Goal: Entertainment & Leisure: Browse casually

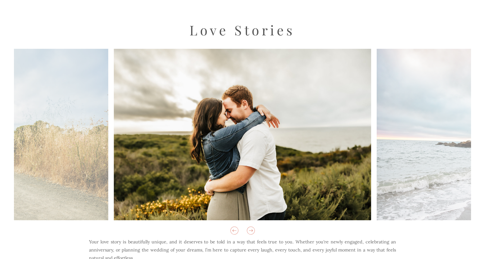
scroll to position [120, 0]
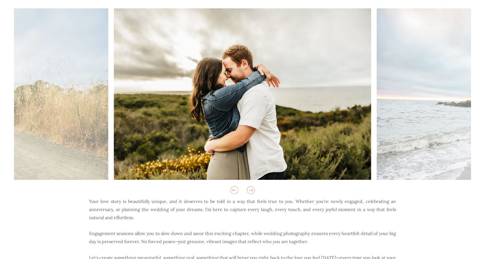
click at [250, 189] on icon at bounding box center [250, 189] width 9 height 9
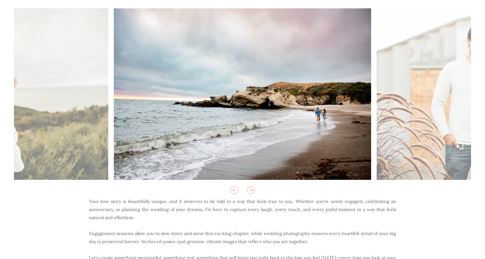
click at [248, 189] on icon at bounding box center [250, 189] width 9 height 9
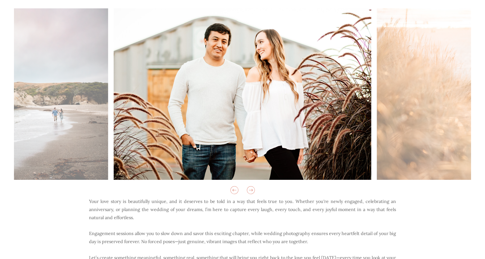
click at [250, 192] on icon at bounding box center [250, 189] width 9 height 9
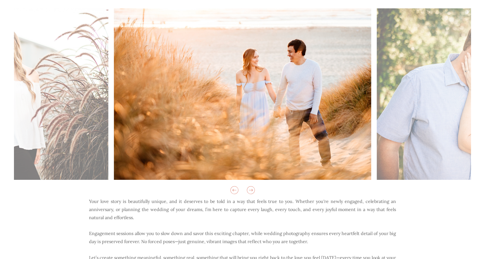
click at [250, 192] on icon at bounding box center [250, 189] width 9 height 9
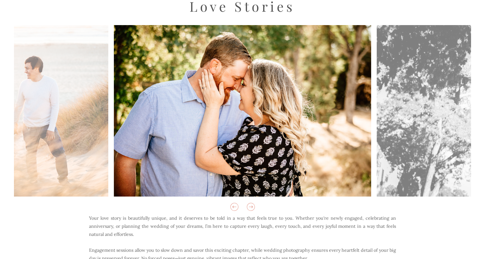
scroll to position [98, 0]
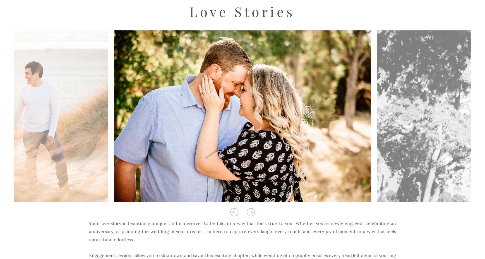
click at [250, 210] on icon at bounding box center [250, 212] width 9 height 9
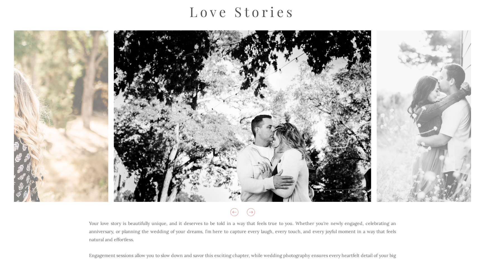
click at [252, 213] on icon at bounding box center [251, 212] width 4 height 2
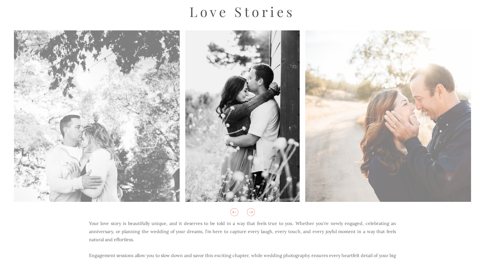
click at [252, 213] on icon at bounding box center [251, 212] width 4 height 2
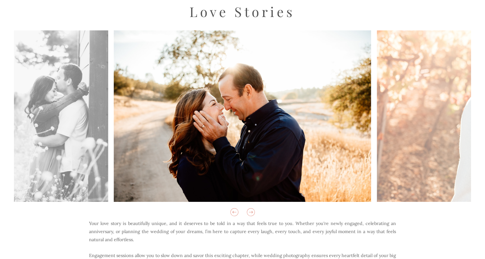
click at [252, 213] on icon at bounding box center [251, 212] width 4 height 2
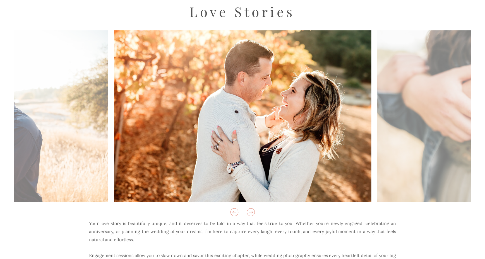
click at [252, 213] on icon at bounding box center [251, 212] width 4 height 2
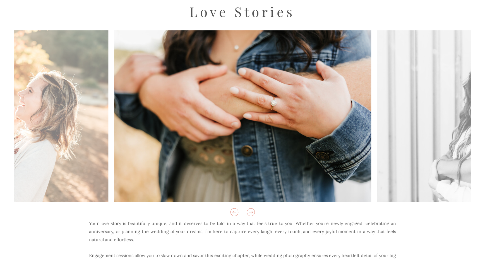
click at [252, 213] on icon at bounding box center [251, 212] width 4 height 2
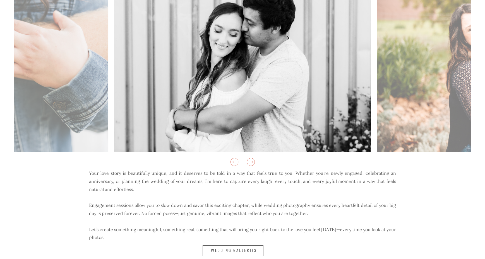
scroll to position [166, 0]
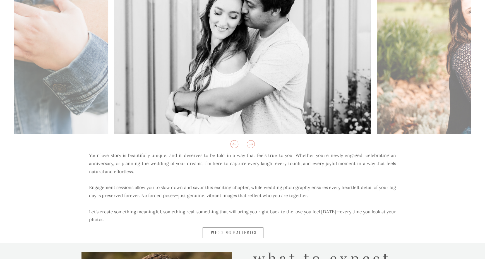
click at [233, 233] on nav "Wedding Galleries" at bounding box center [234, 233] width 47 height 6
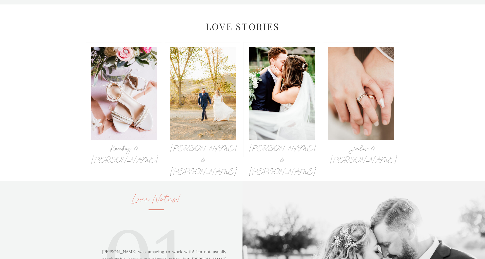
scroll to position [588, 0]
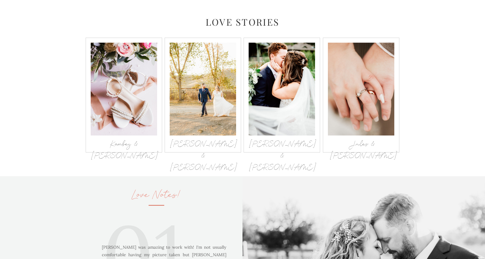
click at [141, 141] on h3 "Kambey & [PERSON_NAME]" at bounding box center [124, 143] width 66 height 8
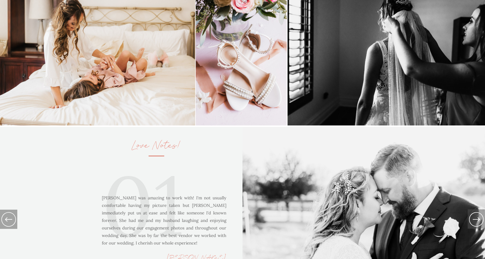
scroll to position [637, 0]
click at [11, 222] on icon at bounding box center [9, 220] width 18 height 20
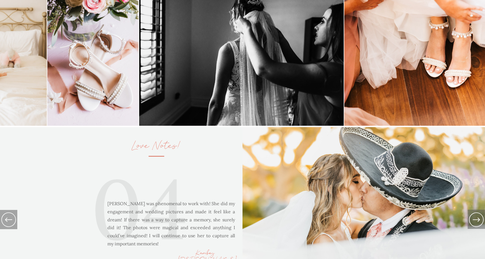
click at [11, 222] on icon at bounding box center [9, 220] width 18 height 20
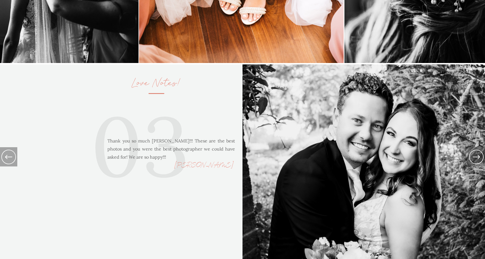
scroll to position [700, 0]
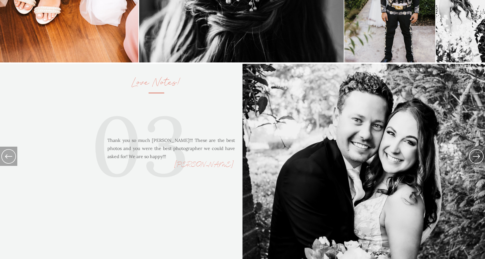
click at [473, 158] on icon at bounding box center [475, 157] width 17 height 20
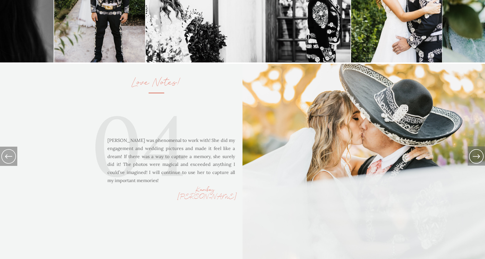
click at [473, 158] on icon at bounding box center [475, 157] width 17 height 20
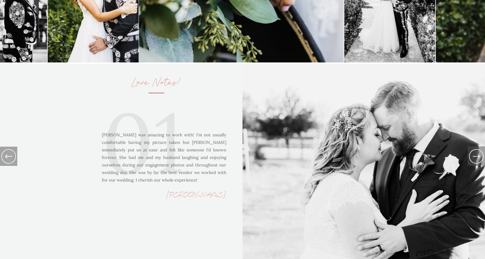
click at [473, 158] on icon at bounding box center [475, 157] width 17 height 20
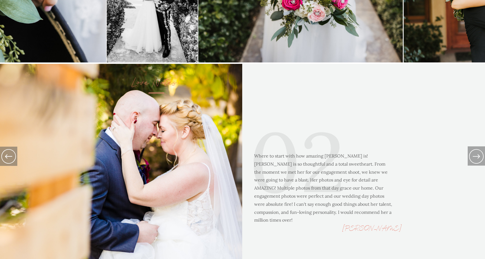
click at [474, 159] on icon at bounding box center [475, 157] width 17 height 20
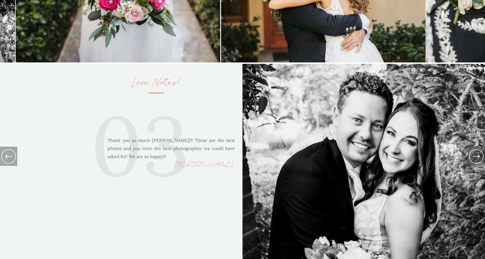
click at [474, 159] on icon at bounding box center [475, 157] width 17 height 20
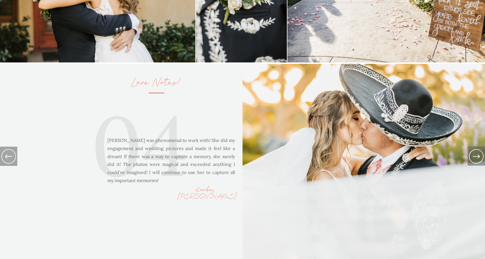
click at [5, 157] on icon at bounding box center [9, 156] width 18 height 20
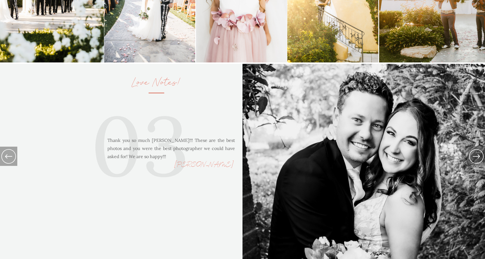
click at [475, 157] on icon at bounding box center [475, 157] width 17 height 20
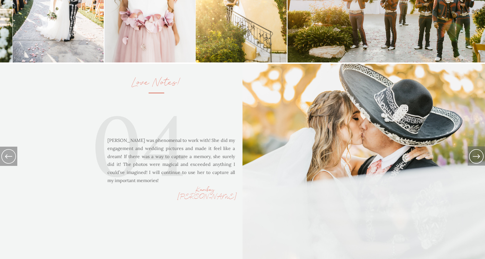
click at [475, 157] on icon at bounding box center [475, 157] width 17 height 20
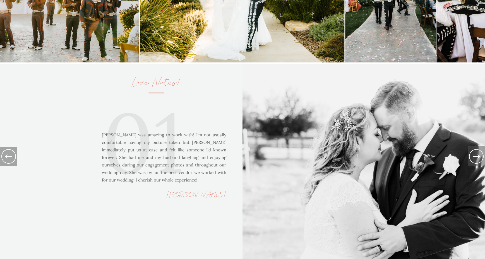
click at [475, 157] on icon at bounding box center [475, 157] width 17 height 20
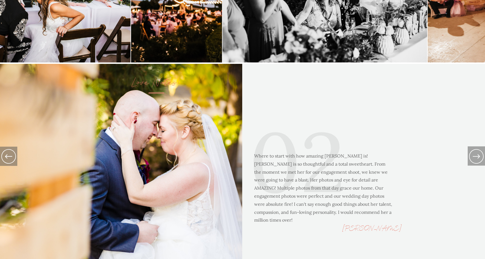
click at [475, 157] on icon at bounding box center [475, 157] width 17 height 20
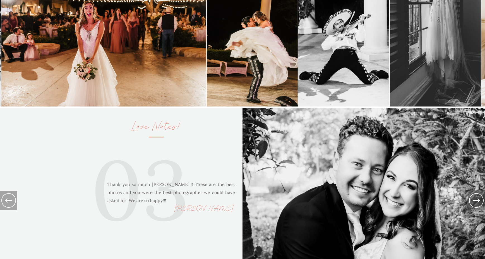
scroll to position [559, 0]
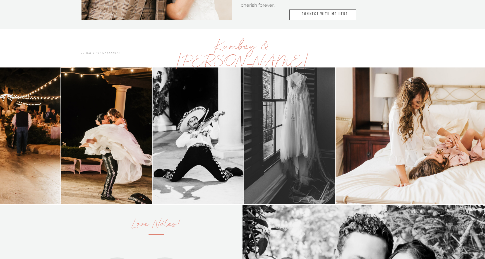
click at [341, 135] on img at bounding box center [438, 135] width 205 height 136
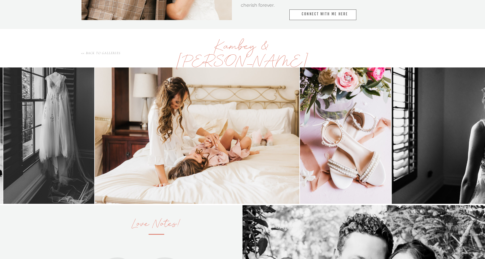
click at [118, 146] on img at bounding box center [197, 135] width 204 height 136
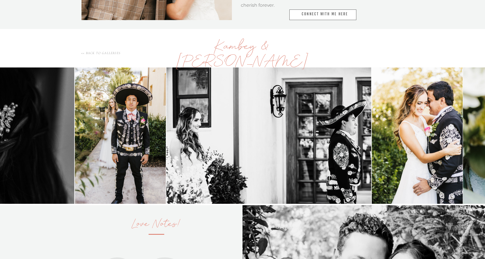
click at [135, 117] on img at bounding box center [120, 135] width 91 height 136
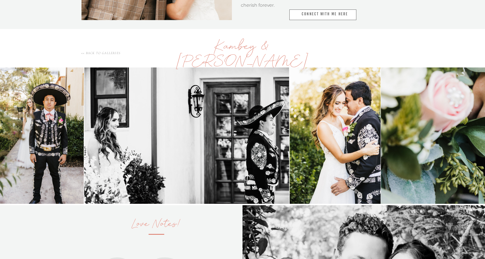
click at [274, 132] on img at bounding box center [186, 135] width 205 height 136
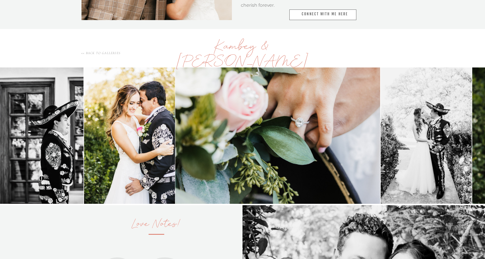
click at [228, 134] on img at bounding box center [277, 135] width 205 height 136
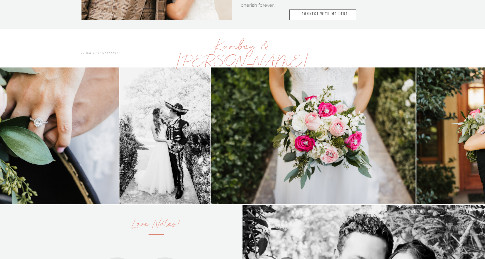
click at [97, 140] on img at bounding box center [16, 135] width 205 height 136
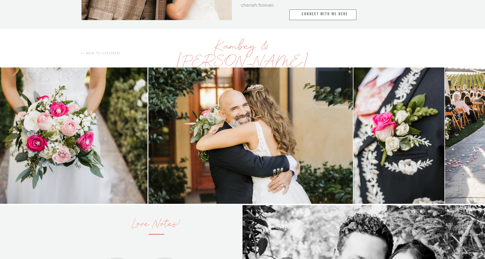
click at [59, 129] on img at bounding box center [45, 135] width 205 height 136
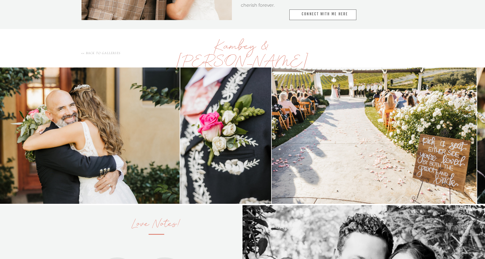
click at [92, 142] on img at bounding box center [77, 135] width 205 height 136
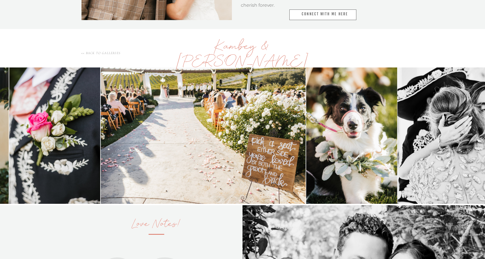
click at [108, 146] on img at bounding box center [203, 135] width 205 height 136
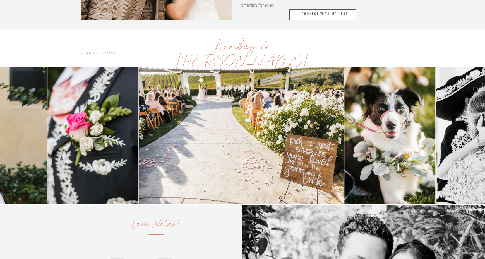
click at [109, 172] on img at bounding box center [92, 135] width 91 height 136
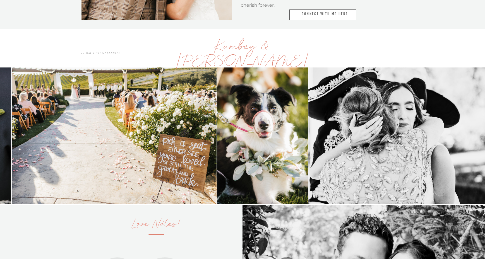
click at [143, 141] on img at bounding box center [114, 135] width 205 height 136
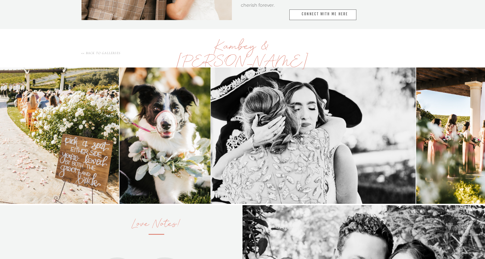
click at [211, 125] on img at bounding box center [313, 135] width 205 height 136
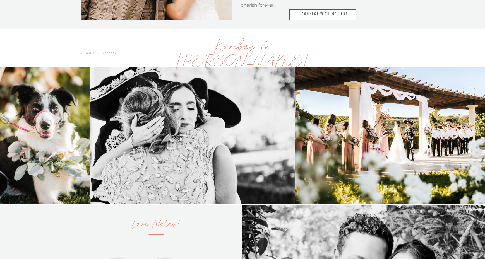
click at [66, 127] on img at bounding box center [43, 135] width 91 height 136
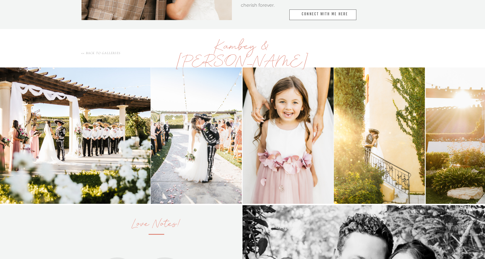
click at [183, 132] on img at bounding box center [196, 135] width 91 height 136
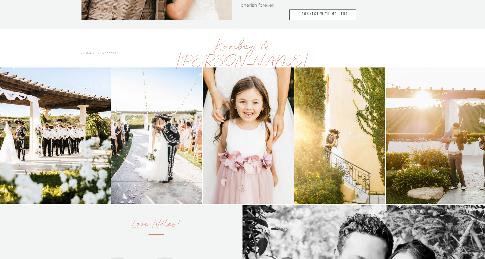
click at [294, 143] on img at bounding box center [339, 135] width 91 height 136
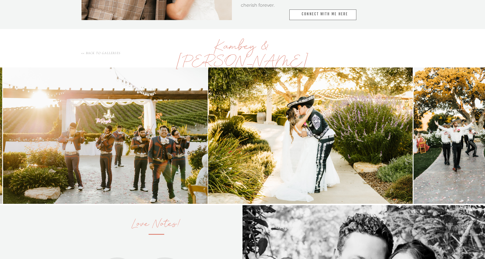
click at [129, 131] on img at bounding box center [105, 135] width 205 height 136
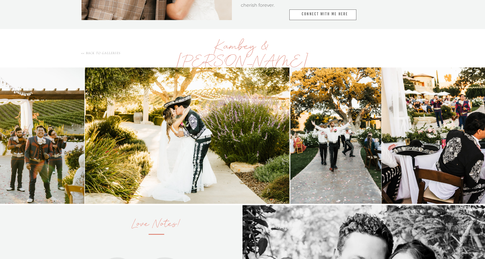
click at [85, 138] on img at bounding box center [187, 135] width 205 height 136
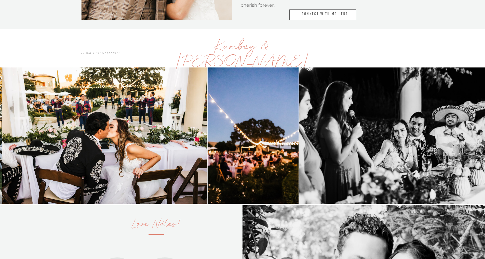
click at [56, 148] on img at bounding box center [104, 135] width 205 height 136
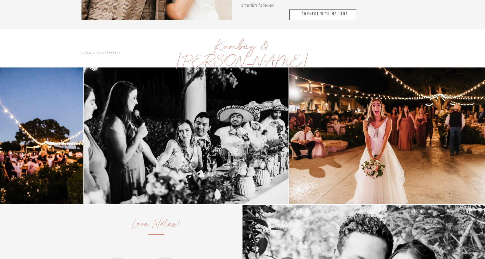
click at [98, 152] on img at bounding box center [186, 135] width 205 height 136
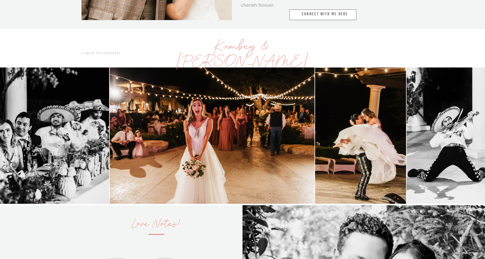
click at [127, 144] on img at bounding box center [212, 135] width 205 height 136
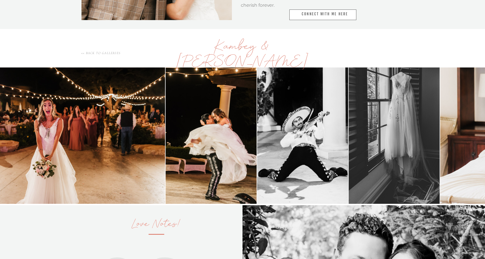
click at [181, 135] on img at bounding box center [211, 135] width 91 height 136
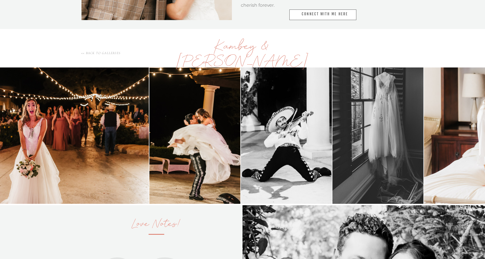
click at [332, 140] on img at bounding box center [377, 135] width 91 height 136
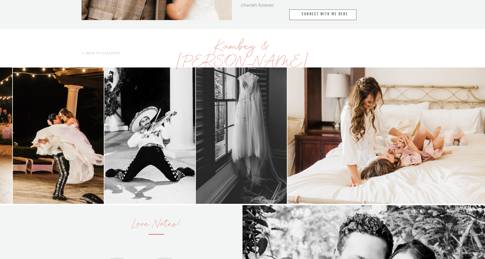
click at [287, 167] on img at bounding box center [389, 135] width 205 height 136
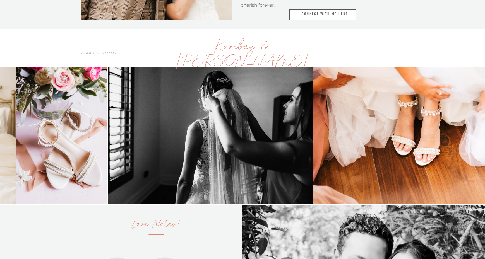
click at [165, 175] on img at bounding box center [210, 135] width 205 height 136
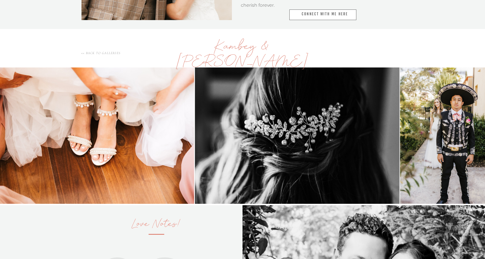
click at [3, 178] on img at bounding box center [91, 135] width 205 height 136
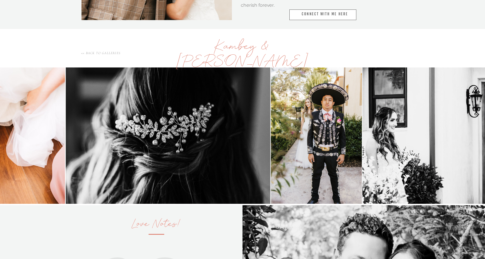
click at [66, 150] on img at bounding box center [168, 135] width 205 height 136
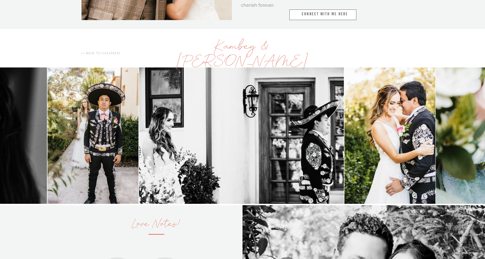
click at [139, 146] on img at bounding box center [241, 135] width 205 height 136
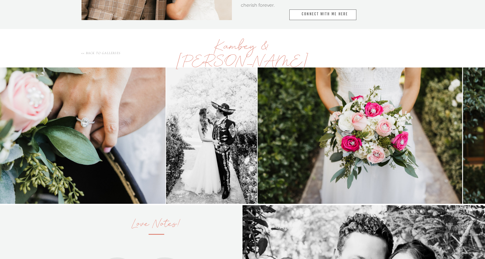
click at [40, 186] on img at bounding box center [63, 135] width 205 height 136
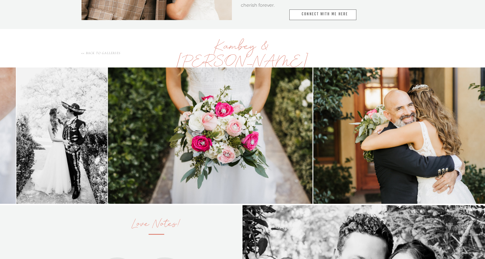
click at [126, 144] on img at bounding box center [210, 135] width 205 height 136
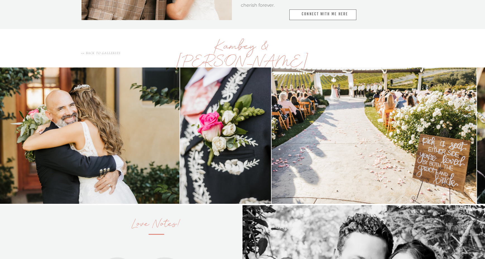
click at [156, 120] on img at bounding box center [77, 135] width 205 height 136
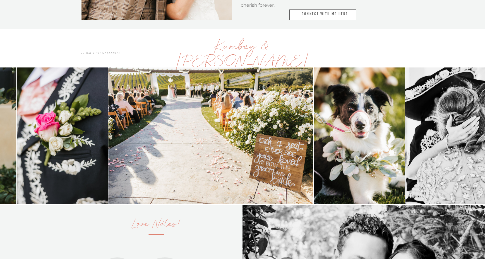
click at [192, 129] on img at bounding box center [210, 135] width 205 height 136
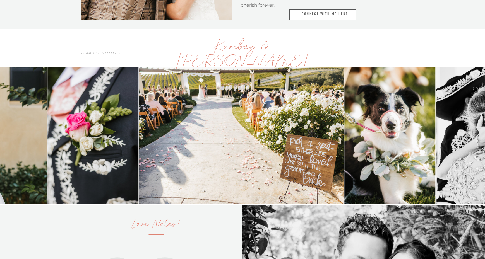
click at [182, 143] on img at bounding box center [241, 135] width 205 height 136
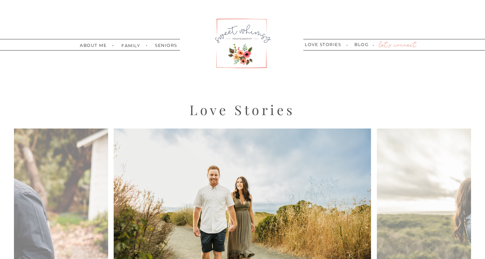
scroll to position [76, 0]
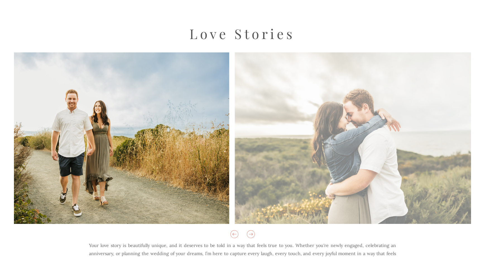
click at [312, 136] on img at bounding box center [363, 138] width 257 height 172
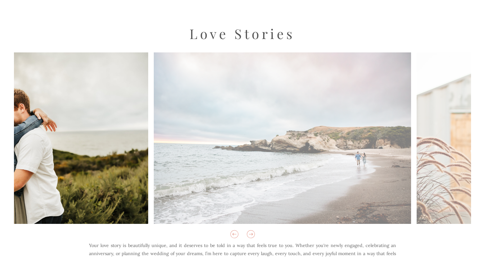
click at [185, 153] on img at bounding box center [282, 138] width 257 height 172
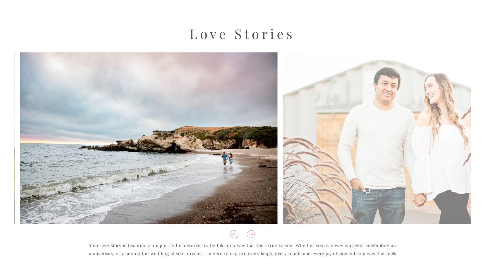
click at [283, 164] on img at bounding box center [411, 138] width 257 height 172
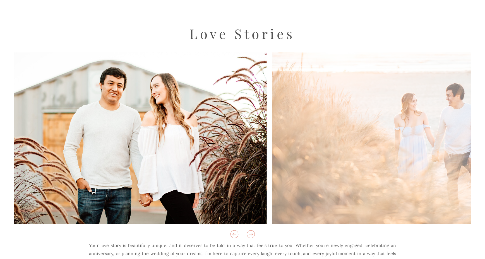
click at [61, 158] on img at bounding box center [137, 138] width 257 height 172
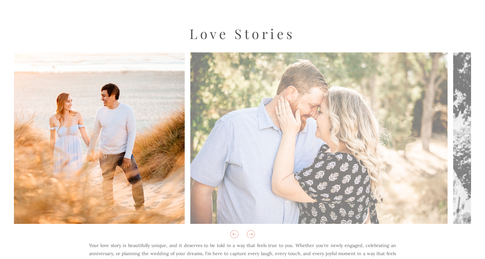
click at [216, 176] on img at bounding box center [318, 138] width 257 height 172
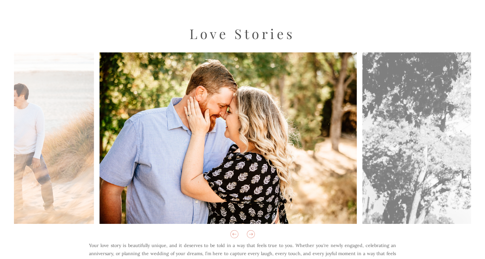
click at [123, 165] on img at bounding box center [227, 138] width 257 height 172
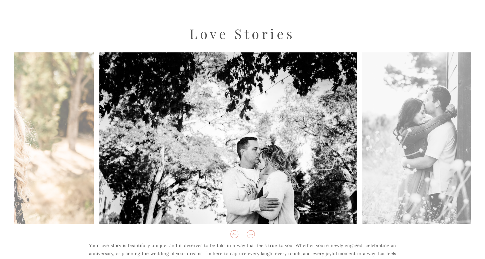
click at [362, 167] on img at bounding box center [419, 138] width 114 height 172
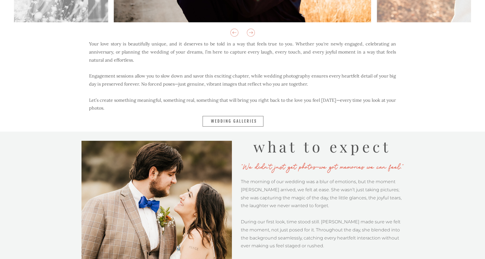
scroll to position [257, 0]
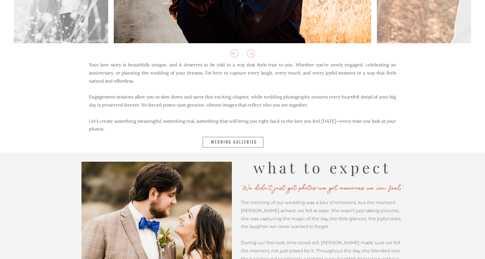
click at [219, 141] on nav "Wedding Galleries" at bounding box center [234, 142] width 47 height 6
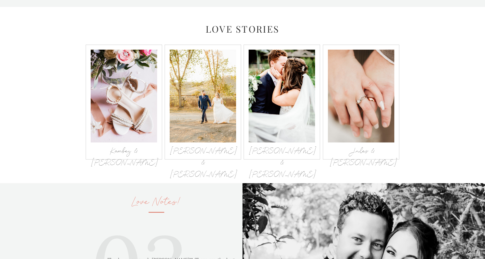
scroll to position [588, 0]
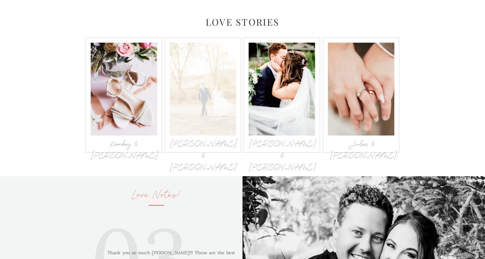
click at [201, 95] on div at bounding box center [203, 89] width 66 height 93
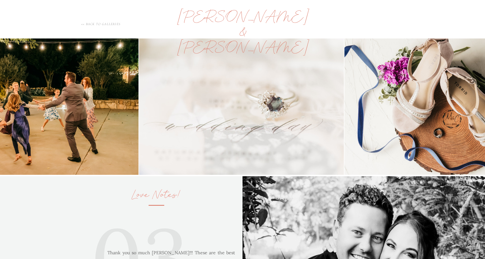
click at [344, 107] on img at bounding box center [446, 106] width 205 height 136
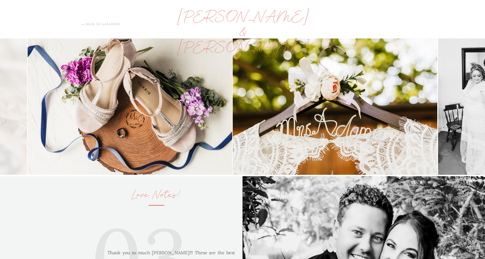
click at [233, 107] on img at bounding box center [335, 106] width 205 height 136
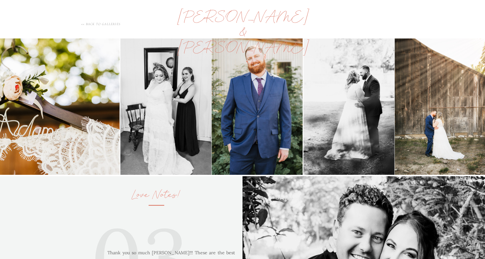
click at [120, 108] on img at bounding box center [165, 106] width 91 height 136
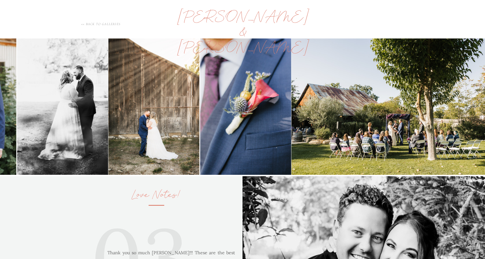
click at [169, 99] on img at bounding box center [153, 106] width 91 height 136
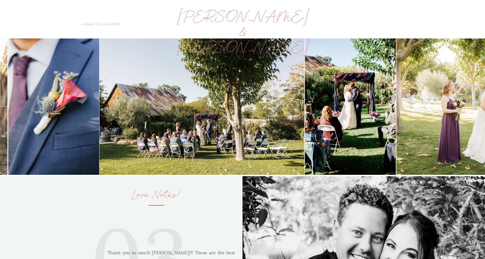
click at [205, 86] on img at bounding box center [202, 106] width 205 height 136
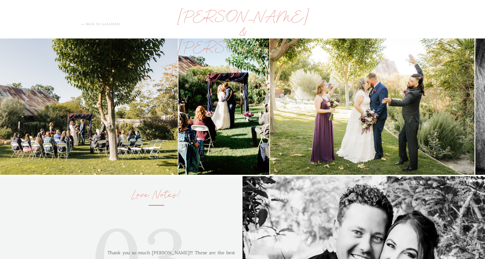
click at [162, 115] on img at bounding box center [75, 106] width 205 height 136
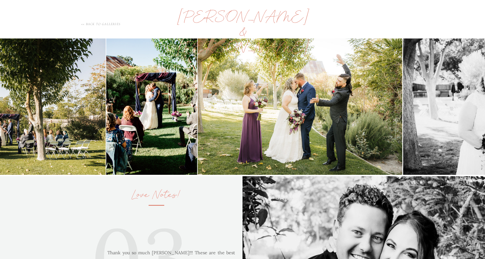
click at [232, 113] on img at bounding box center [300, 106] width 205 height 136
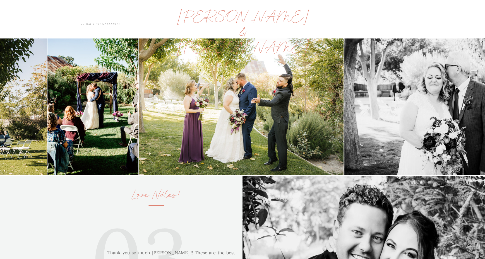
click at [344, 115] on img at bounding box center [446, 106] width 205 height 136
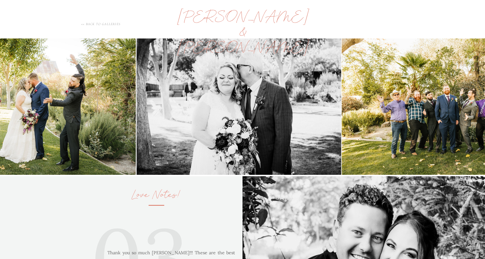
click at [136, 108] on img at bounding box center [238, 106] width 205 height 136
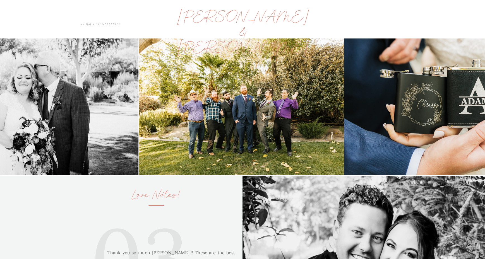
click at [344, 81] on img at bounding box center [446, 106] width 205 height 136
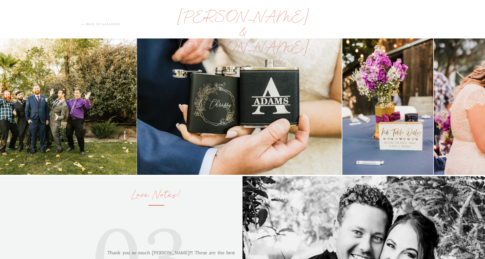
click at [342, 103] on img at bounding box center [387, 106] width 91 height 136
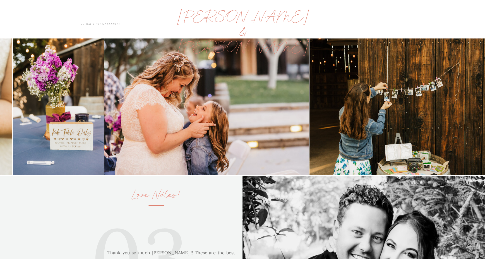
click at [163, 108] on img at bounding box center [206, 106] width 205 height 136
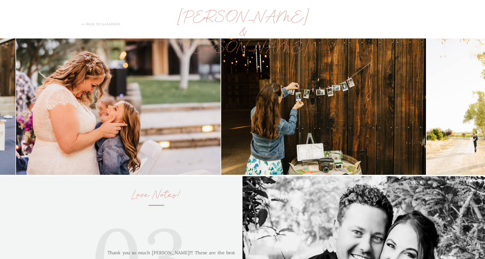
click at [294, 110] on img at bounding box center [323, 106] width 205 height 136
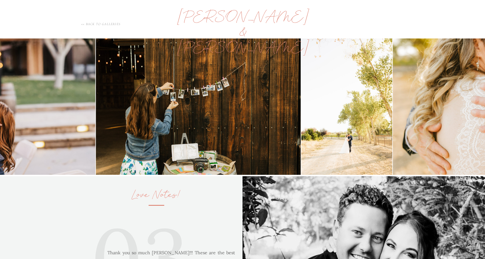
click at [301, 103] on img at bounding box center [346, 106] width 91 height 136
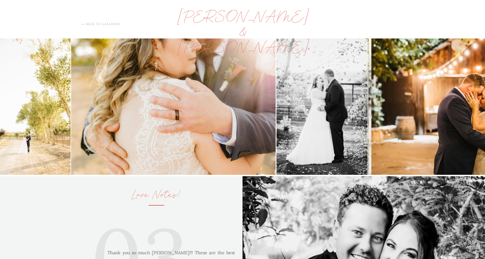
click at [146, 103] on img at bounding box center [173, 106] width 205 height 136
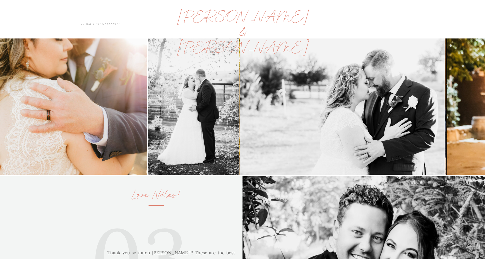
click at [240, 90] on img at bounding box center [342, 106] width 205 height 136
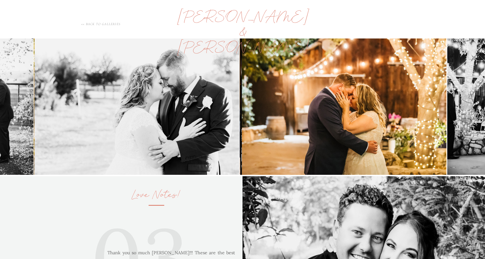
click at [242, 123] on img at bounding box center [344, 106] width 205 height 136
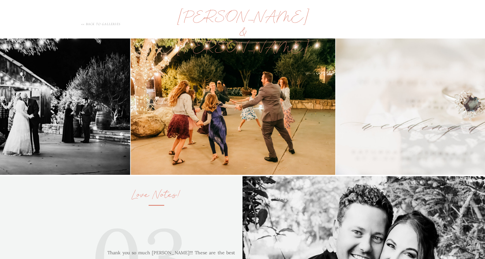
click at [167, 120] on img at bounding box center [233, 106] width 205 height 136
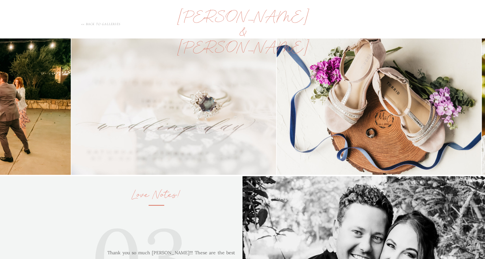
click at [100, 127] on img at bounding box center [173, 106] width 205 height 136
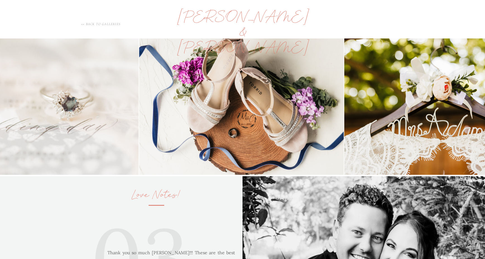
click at [139, 130] on img at bounding box center [241, 106] width 205 height 136
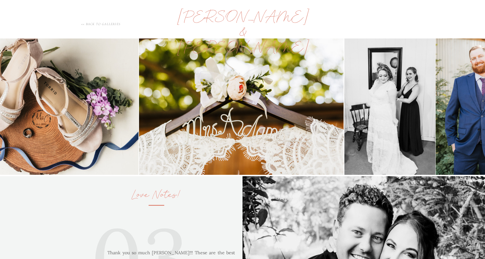
click at [139, 149] on img at bounding box center [241, 106] width 205 height 136
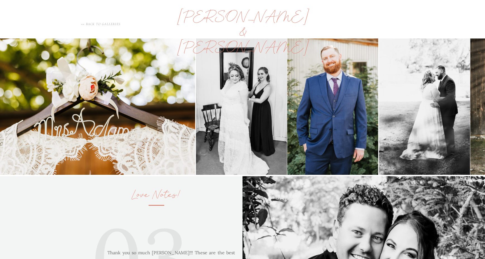
click at [287, 130] on img at bounding box center [332, 106] width 91 height 136
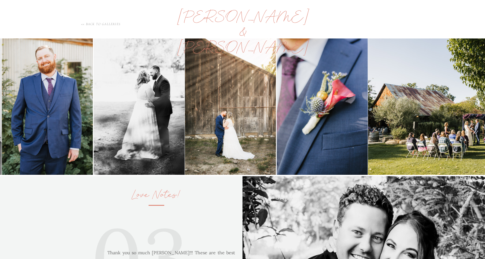
click at [189, 118] on img at bounding box center [230, 106] width 91 height 136
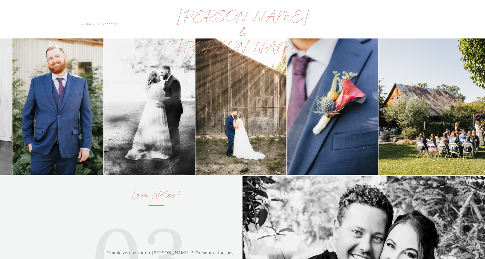
click at [287, 110] on img at bounding box center [332, 106] width 91 height 136
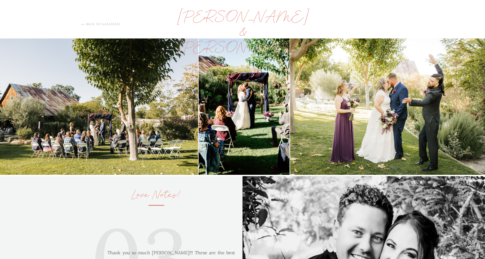
click at [199, 118] on img at bounding box center [244, 106] width 91 height 136
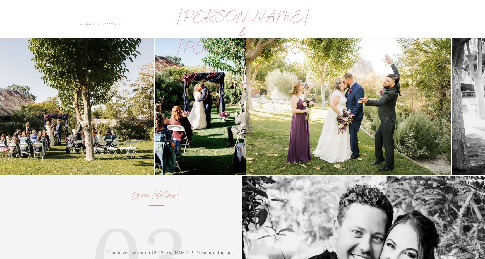
click at [155, 119] on img at bounding box center [200, 106] width 91 height 136
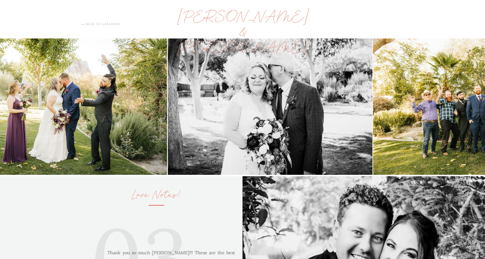
click at [128, 112] on img at bounding box center [64, 106] width 205 height 136
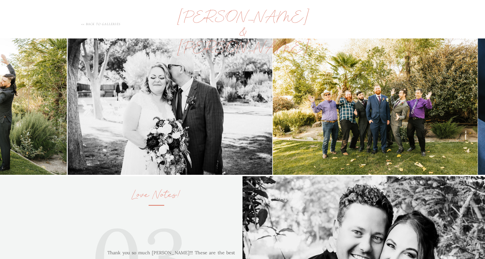
click at [102, 148] on img at bounding box center [169, 106] width 205 height 136
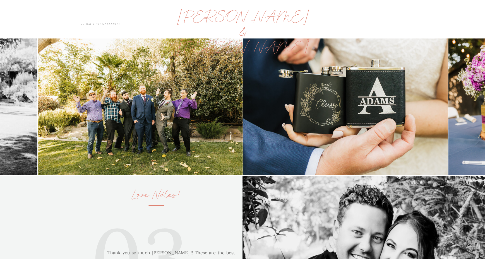
click at [0, 175] on html "about me family seniors love stories blog let's connect about me family seniors…" at bounding box center [242, 256] width 485 height 1689
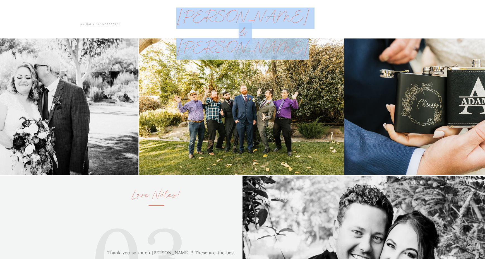
drag, startPoint x: 323, startPoint y: 177, endPoint x: 197, endPoint y: 166, distance: 127.0
click at [198, 167] on div "about me family seniors love stories blog let's connect about me family seniors…" at bounding box center [242, 256] width 485 height 1689
click at [344, 115] on img at bounding box center [446, 106] width 205 height 136
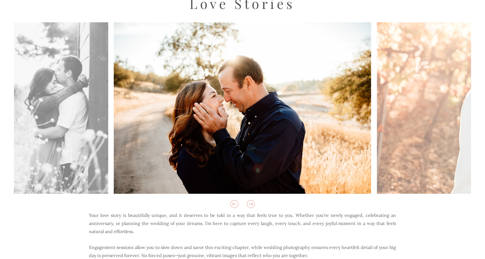
scroll to position [106, 0]
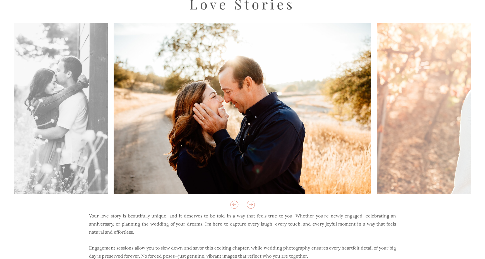
click at [250, 206] on icon at bounding box center [250, 204] width 9 height 9
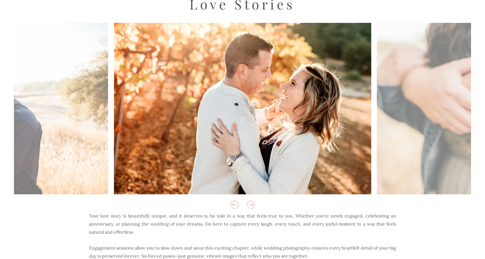
click at [250, 206] on icon at bounding box center [250, 204] width 9 height 9
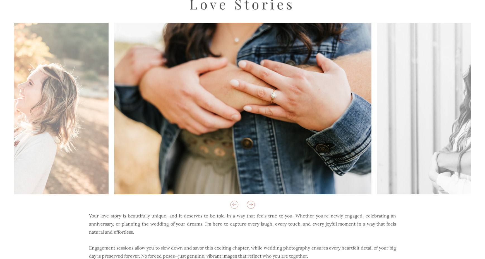
click at [250, 206] on icon at bounding box center [250, 204] width 9 height 9
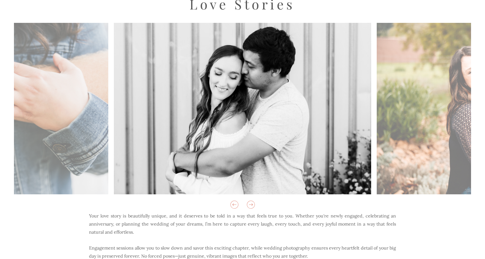
click at [250, 206] on icon at bounding box center [250, 204] width 9 height 9
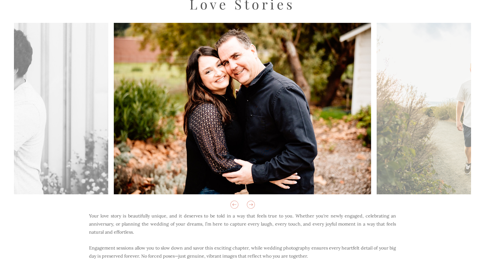
click at [250, 206] on icon at bounding box center [250, 204] width 9 height 9
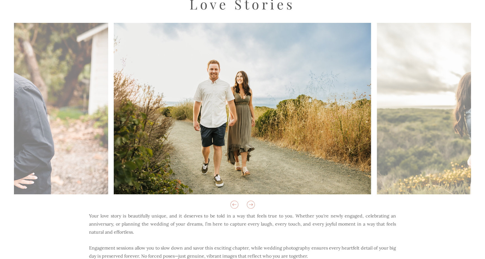
click at [250, 206] on icon at bounding box center [250, 204] width 9 height 9
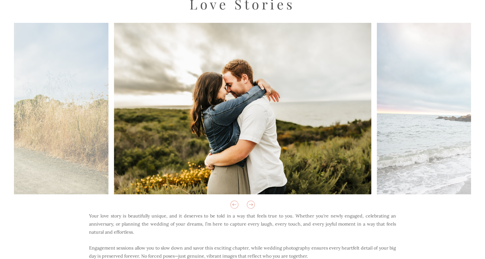
click at [250, 206] on icon at bounding box center [250, 204] width 9 height 9
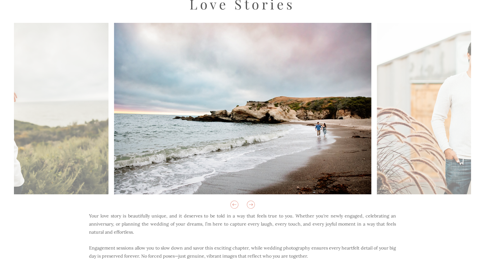
click at [250, 206] on icon at bounding box center [250, 204] width 9 height 9
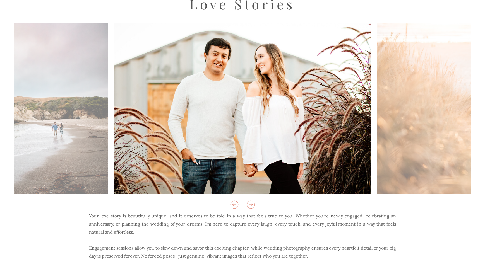
click at [250, 206] on icon at bounding box center [250, 204] width 9 height 9
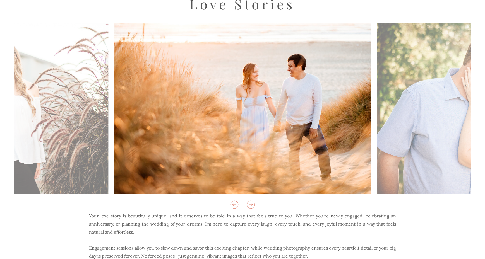
click at [250, 206] on icon at bounding box center [250, 204] width 9 height 9
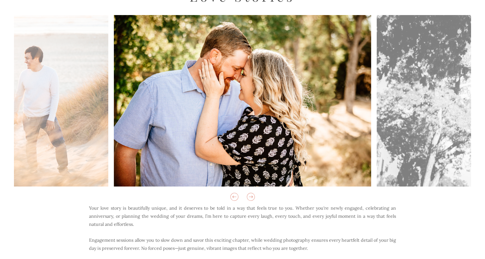
scroll to position [145, 0]
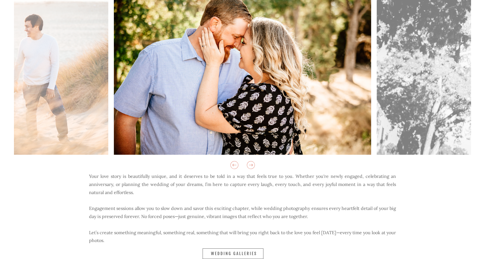
click at [248, 168] on icon at bounding box center [250, 164] width 9 height 9
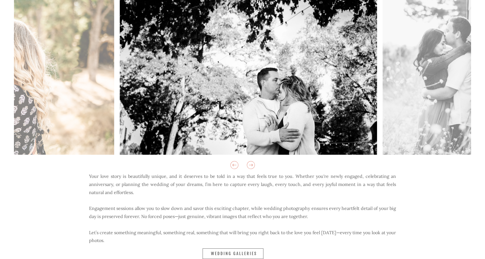
click at [248, 168] on icon at bounding box center [250, 164] width 9 height 9
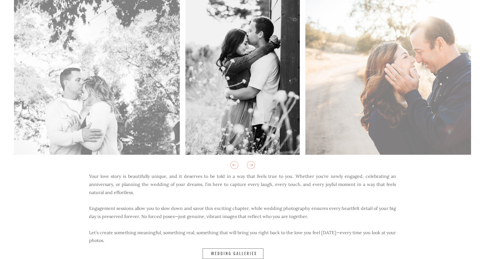
click at [248, 168] on icon at bounding box center [250, 164] width 9 height 9
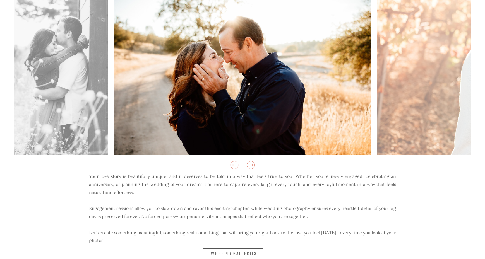
click at [248, 168] on icon at bounding box center [250, 164] width 9 height 9
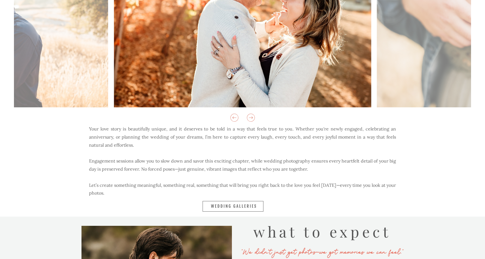
scroll to position [209, 0]
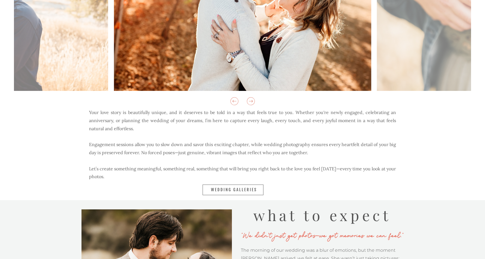
click at [250, 187] on div at bounding box center [232, 190] width 61 height 11
click at [238, 190] on nav "Wedding Galleries" at bounding box center [234, 190] width 47 height 6
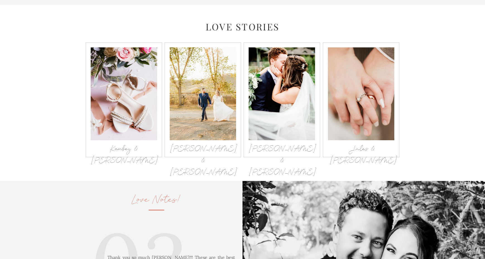
scroll to position [588, 0]
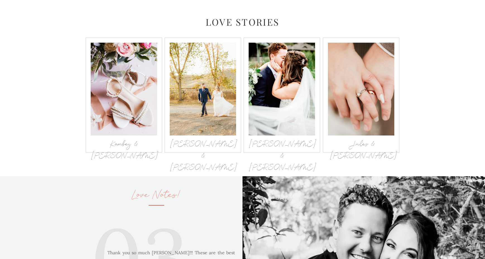
click at [383, 143] on h3 "Jules & [PERSON_NAME]" at bounding box center [362, 143] width 66 height 8
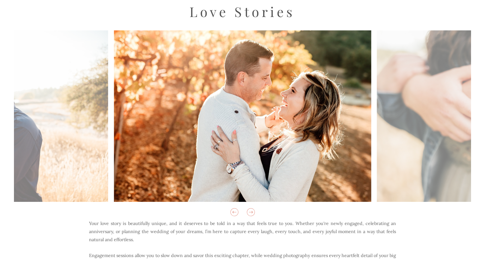
scroll to position [90, 0]
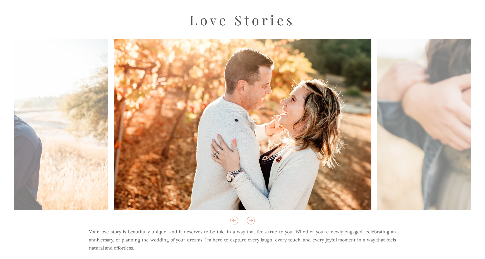
click at [252, 221] on icon at bounding box center [250, 220] width 9 height 9
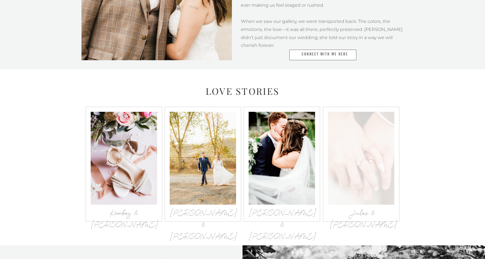
click at [382, 146] on div at bounding box center [361, 158] width 66 height 93
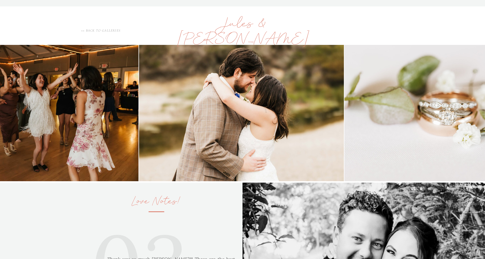
scroll to position [578, 0]
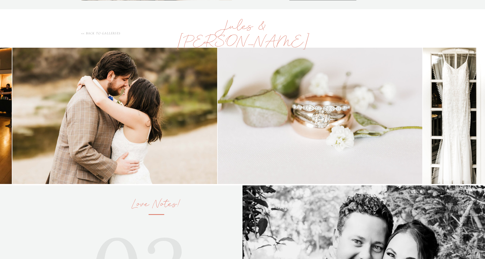
click at [218, 129] on img at bounding box center [320, 116] width 204 height 136
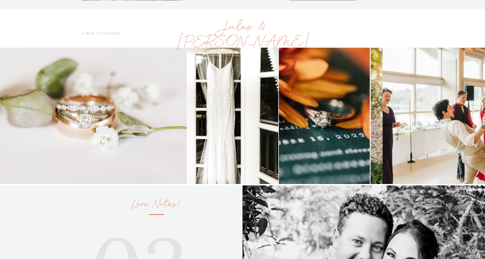
click at [382, 113] on img at bounding box center [484, 116] width 205 height 136
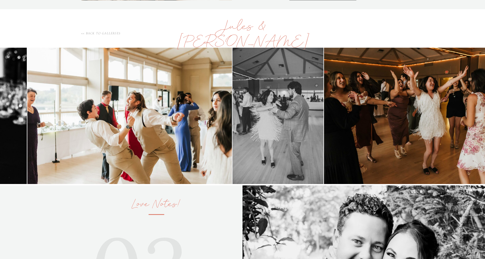
click at [99, 123] on img at bounding box center [129, 116] width 205 height 136
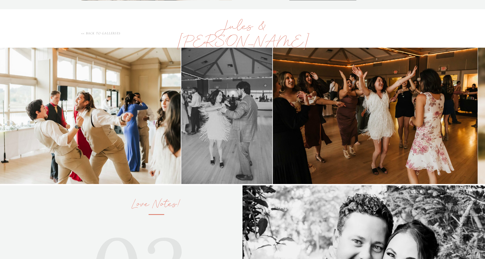
click at [273, 112] on img at bounding box center [375, 116] width 205 height 136
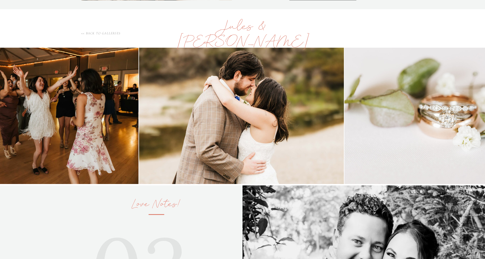
click at [344, 124] on img at bounding box center [446, 116] width 205 height 136
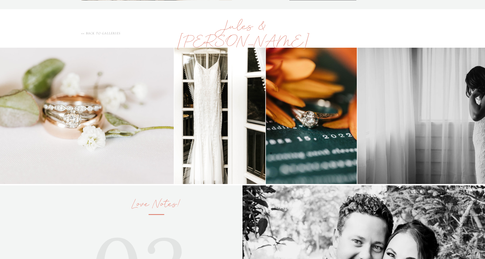
click at [174, 131] on img at bounding box center [219, 116] width 91 height 136
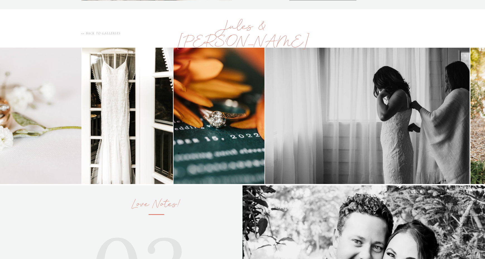
click at [265, 126] on img at bounding box center [367, 116] width 205 height 136
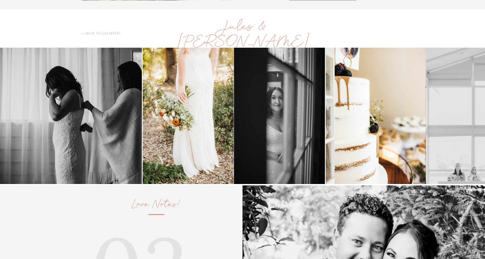
click at [143, 121] on img at bounding box center [188, 116] width 91 height 136
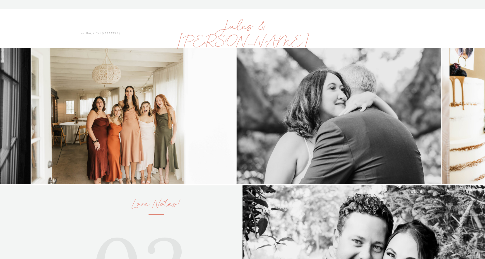
click at [148, 131] on img at bounding box center [133, 116] width 205 height 136
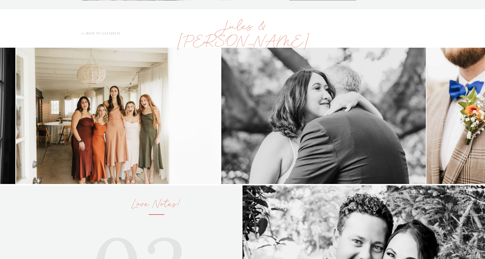
click at [218, 118] on img at bounding box center [118, 116] width 205 height 136
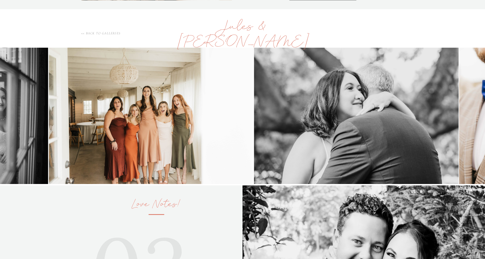
click at [308, 120] on img at bounding box center [356, 116] width 205 height 136
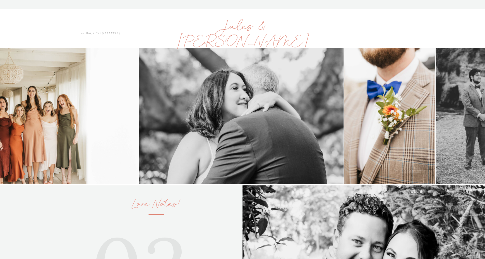
click at [436, 101] on img at bounding box center [481, 116] width 91 height 136
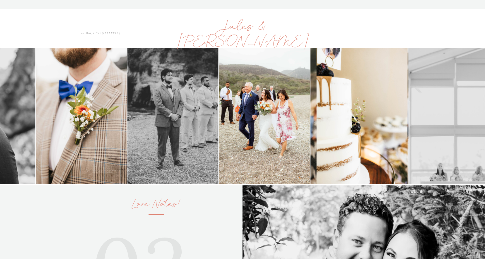
click at [219, 118] on img at bounding box center [264, 116] width 91 height 136
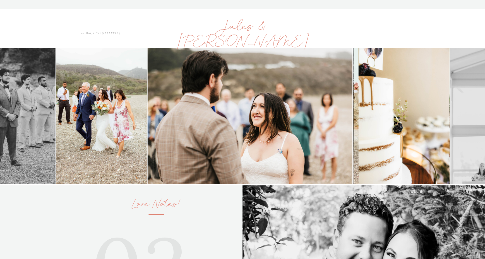
click at [164, 131] on img at bounding box center [250, 116] width 205 height 136
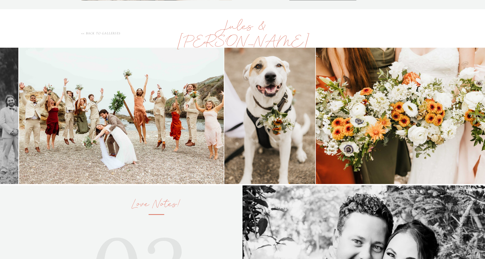
click at [88, 120] on img at bounding box center [121, 116] width 205 height 136
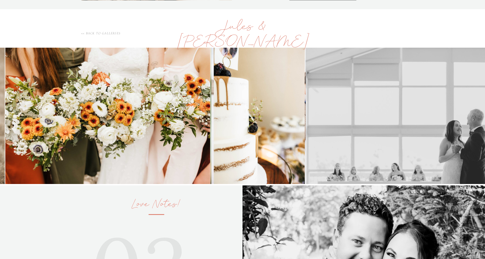
click at [107, 113] on img at bounding box center [107, 116] width 205 height 136
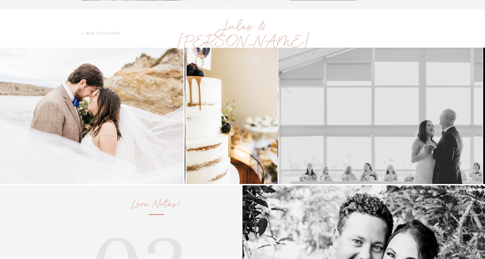
click at [278, 106] on img at bounding box center [380, 116] width 205 height 136
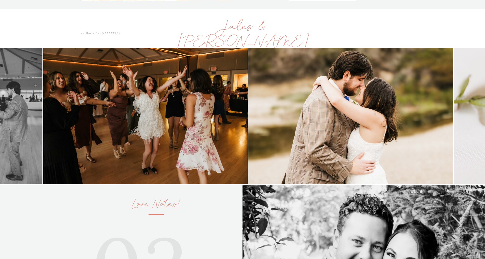
click at [43, 85] on img at bounding box center [145, 116] width 205 height 136
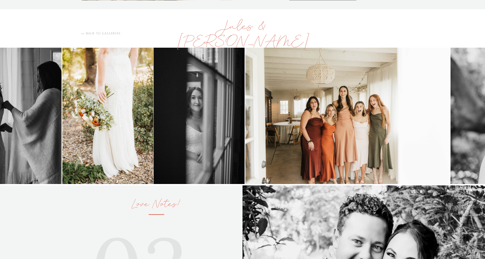
click at [279, 104] on img at bounding box center [347, 116] width 205 height 136
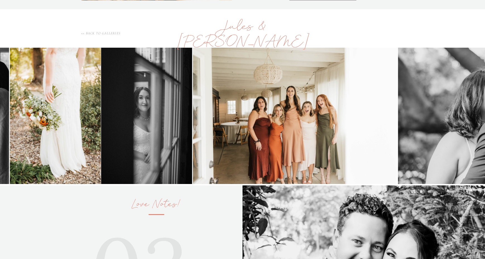
click at [353, 116] on img at bounding box center [295, 116] width 205 height 136
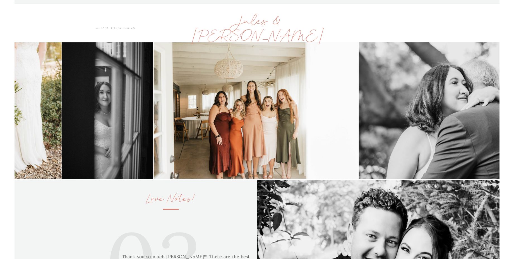
scroll to position [590, 0]
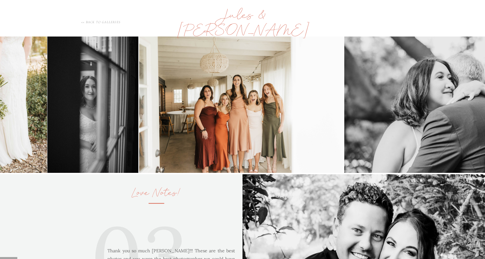
click at [474, 100] on img at bounding box center [446, 105] width 205 height 136
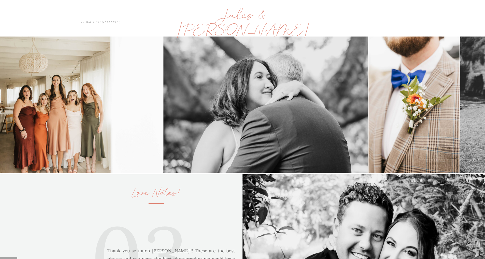
click at [163, 101] on img at bounding box center [265, 105] width 205 height 136
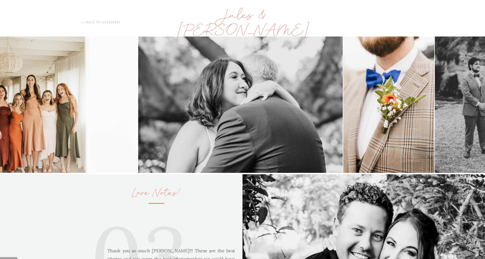
click at [343, 109] on img at bounding box center [388, 105] width 91 height 136
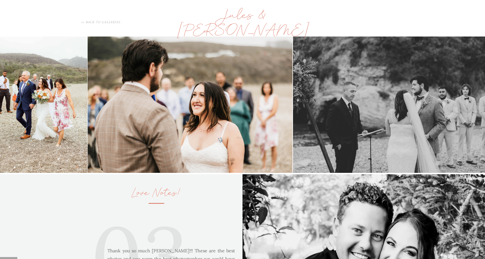
click at [199, 99] on img at bounding box center [190, 105] width 205 height 136
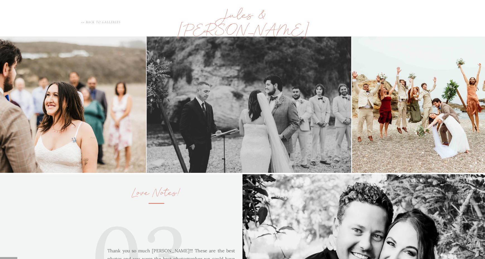
click at [184, 110] on img at bounding box center [249, 105] width 205 height 136
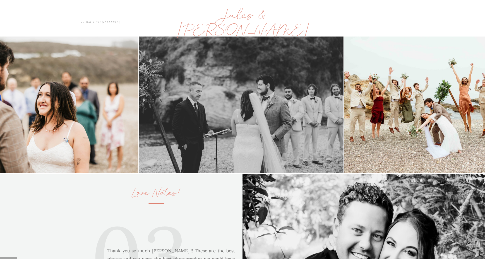
click at [344, 108] on img at bounding box center [446, 105] width 205 height 136
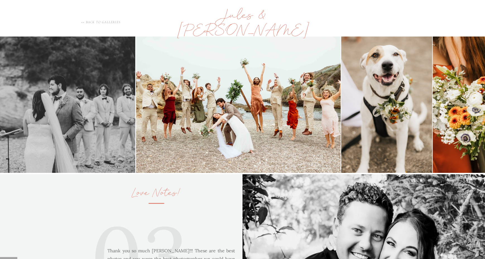
click at [341, 107] on img at bounding box center [386, 105] width 91 height 136
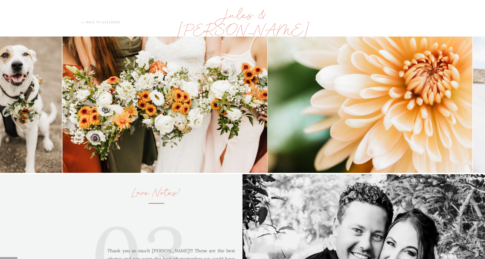
click at [156, 108] on img at bounding box center [164, 105] width 205 height 136
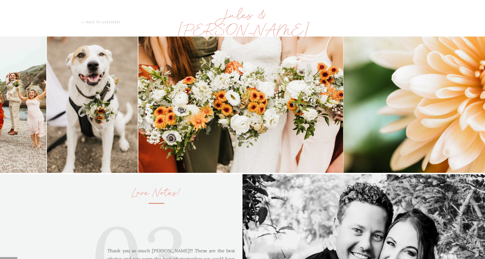
click at [343, 100] on img at bounding box center [445, 105] width 205 height 136
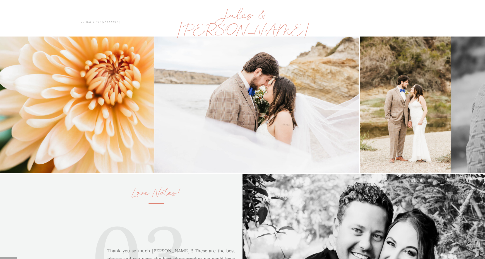
click at [214, 105] on img at bounding box center [256, 105] width 205 height 136
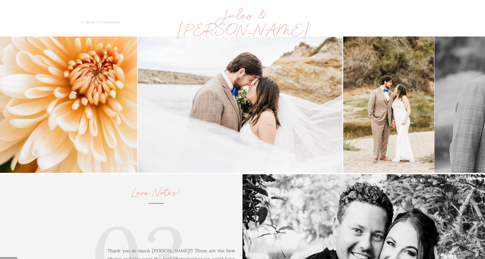
click at [138, 118] on img at bounding box center [240, 105] width 205 height 136
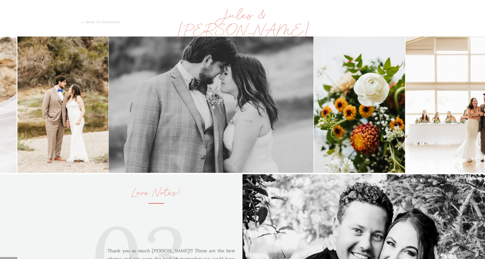
click at [109, 126] on img at bounding box center [211, 105] width 205 height 136
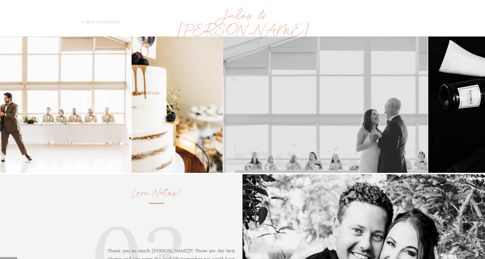
click at [88, 122] on img at bounding box center [28, 105] width 205 height 136
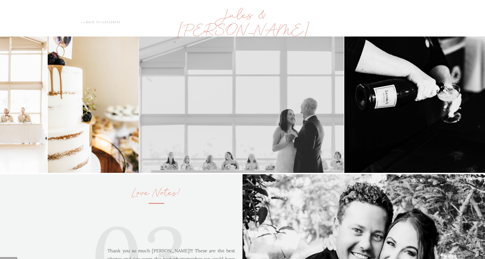
click at [151, 122] on img at bounding box center [241, 105] width 205 height 136
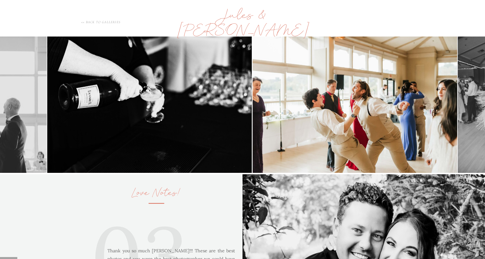
click at [252, 111] on img at bounding box center [354, 105] width 205 height 136
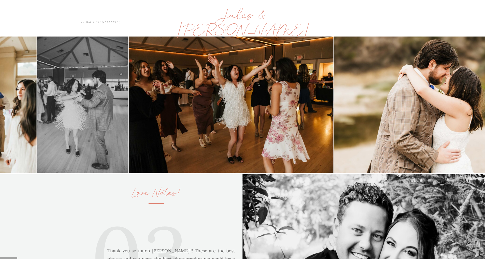
click at [334, 119] on img at bounding box center [436, 105] width 205 height 136
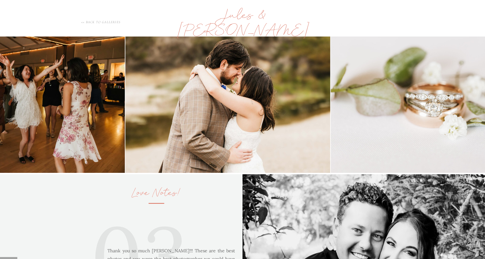
click at [125, 109] on img at bounding box center [227, 105] width 205 height 136
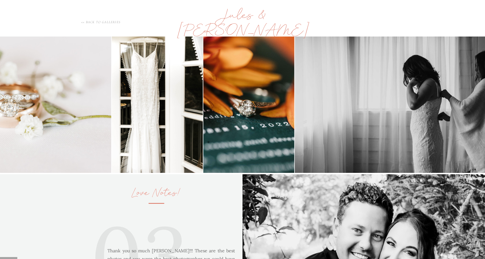
click at [112, 128] on img at bounding box center [157, 105] width 91 height 136
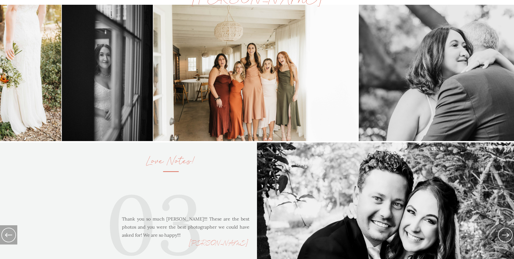
scroll to position [586, 0]
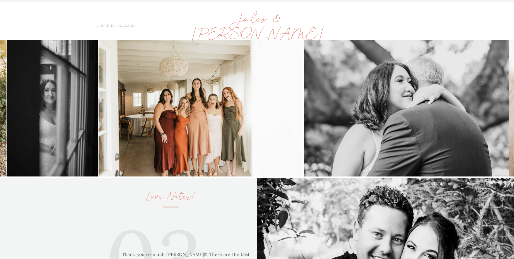
click at [304, 72] on img at bounding box center [406, 108] width 205 height 136
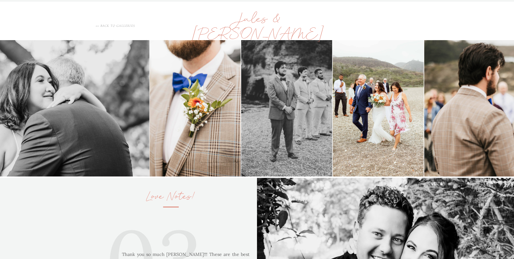
click at [0, 63] on html "about me family seniors love stories blog let's connect about me family seniors…" at bounding box center [257, 258] width 514 height 1689
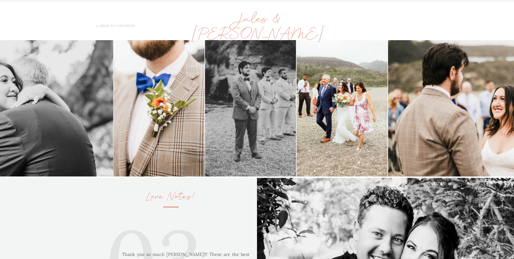
click at [0, 90] on html "about me family seniors love stories blog let's connect about me family seniors…" at bounding box center [257, 258] width 514 height 1689
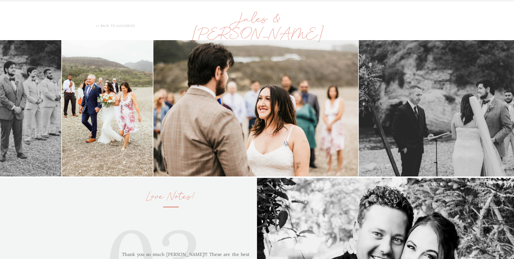
click at [0, 86] on html "about me family seniors love stories blog let's connect about me family seniors…" at bounding box center [257, 258] width 514 height 1689
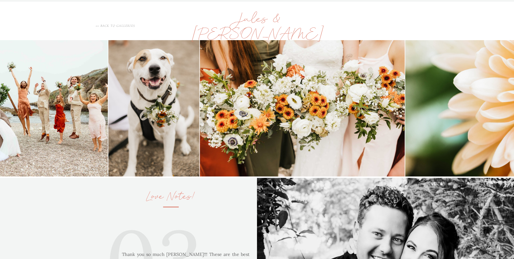
click at [0, 45] on html "about me family seniors love stories blog let's connect about me family seniors…" at bounding box center [257, 258] width 514 height 1689
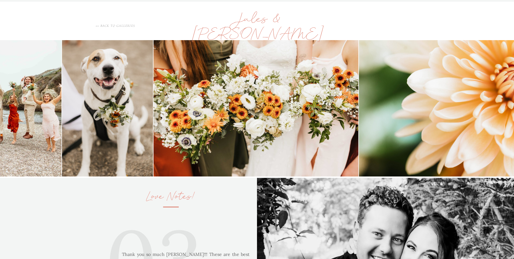
click at [58, 33] on div "about me family seniors love stories blog let's connect about me family seniors…" at bounding box center [257, 258] width 514 height 1689
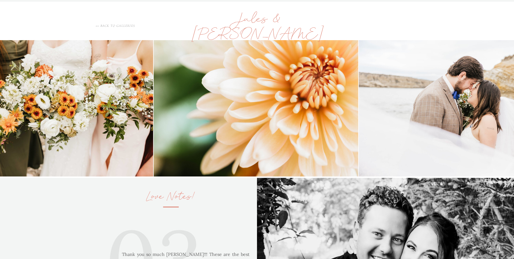
drag, startPoint x: 51, startPoint y: 31, endPoint x: -7, endPoint y: 9, distance: 62.4
click at [0, 9] on html "about me family seniors love stories blog let's connect about me family seniors…" at bounding box center [257, 258] width 514 height 1689
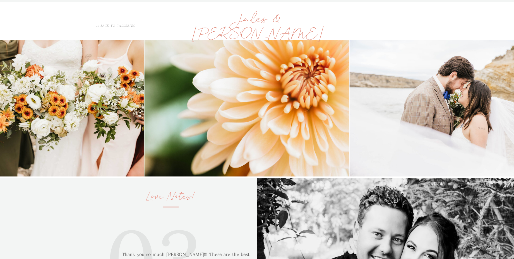
click at [0, 141] on html "about me family seniors love stories blog let's connect about me family seniors…" at bounding box center [257, 258] width 514 height 1689
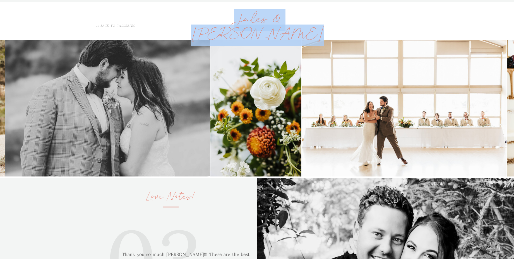
drag, startPoint x: 410, startPoint y: 179, endPoint x: 77, endPoint y: 168, distance: 332.6
click at [81, 168] on div "about me family seniors love stories blog let's connect about me family seniors…" at bounding box center [257, 258] width 514 height 1689
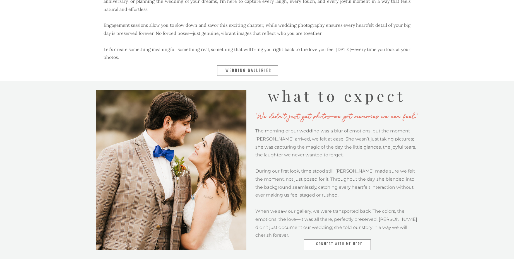
scroll to position [0, 0]
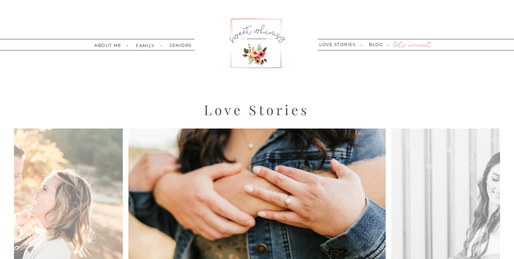
click at [252, 38] on div at bounding box center [256, 43] width 59 height 55
